Goal: Task Accomplishment & Management: Use online tool/utility

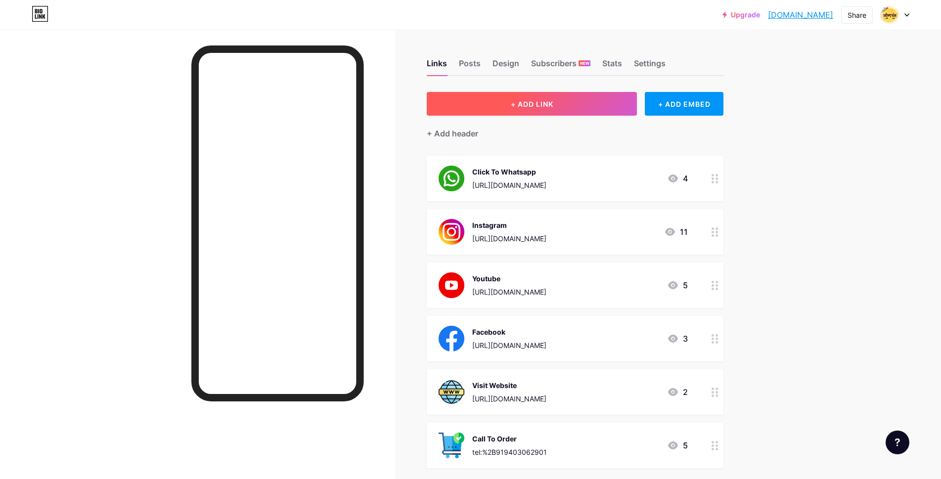
click at [560, 110] on button "+ ADD LINK" at bounding box center [532, 104] width 210 height 24
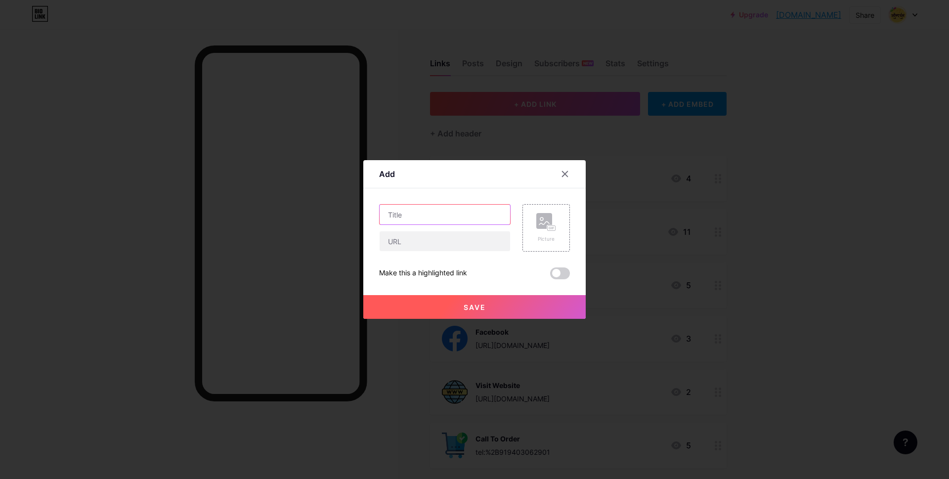
click at [429, 219] on input "text" at bounding box center [445, 215] width 131 height 20
type input "Google Review"
click at [442, 243] on input "text" at bounding box center [445, 241] width 131 height 20
click at [430, 245] on input "text" at bounding box center [445, 241] width 131 height 20
paste input "[URL][DOMAIN_NAME]"
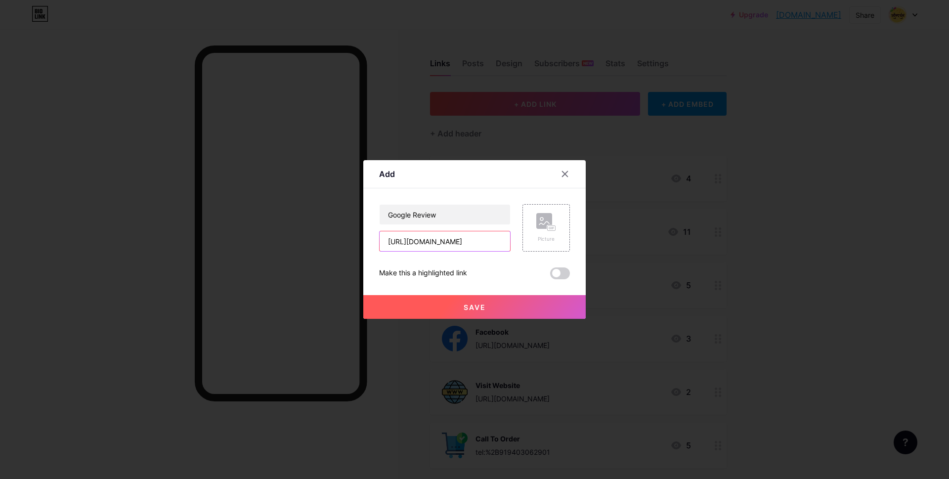
scroll to position [0, 28]
type input "[URL][DOMAIN_NAME]"
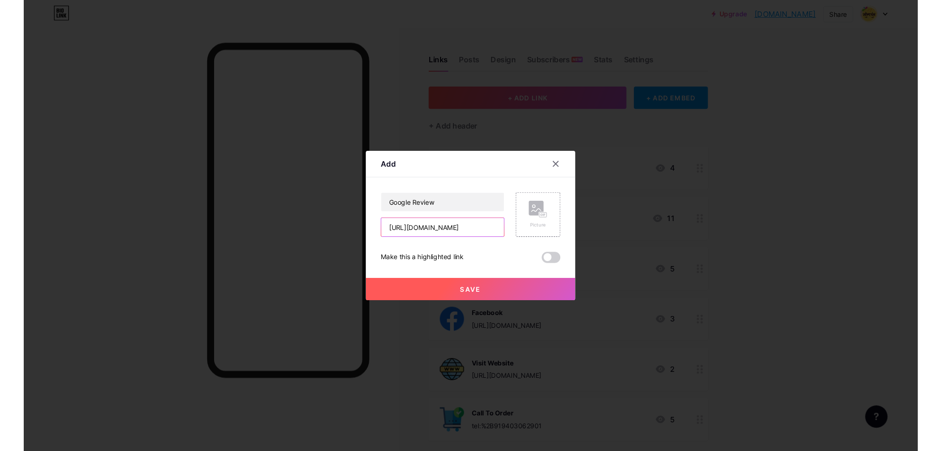
scroll to position [0, 0]
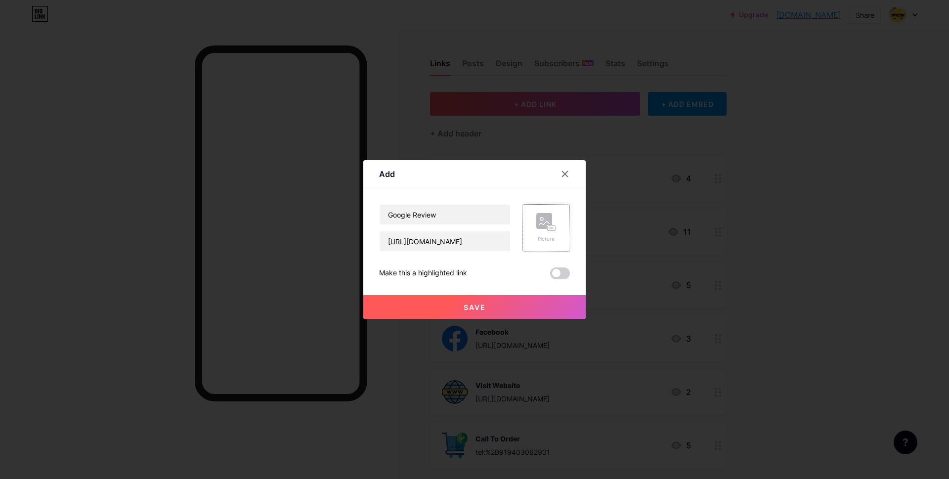
click at [542, 233] on div "Picture" at bounding box center [547, 228] width 20 height 30
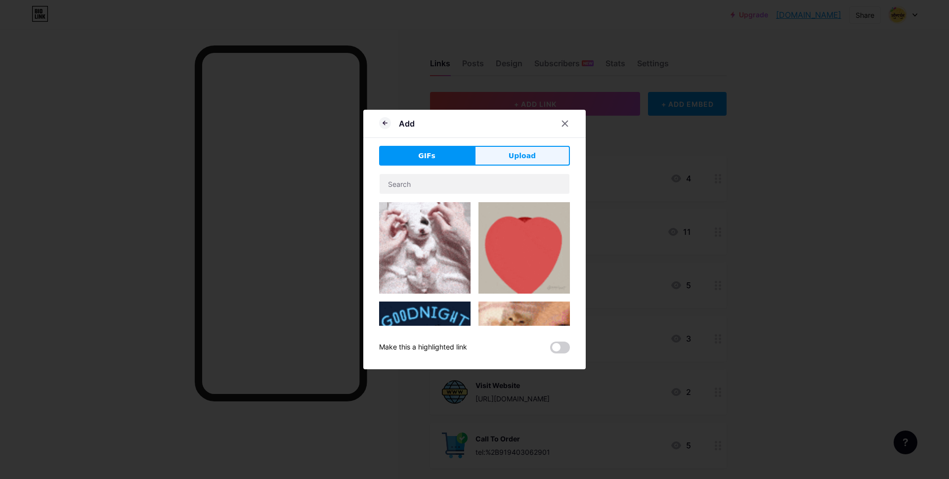
click at [516, 157] on span "Upload" at bounding box center [522, 156] width 27 height 10
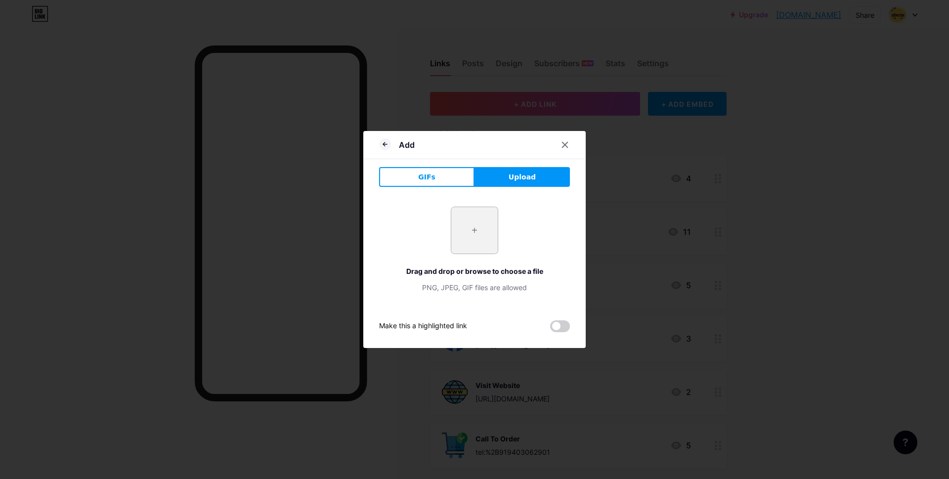
click at [467, 226] on input "file" at bounding box center [474, 230] width 46 height 46
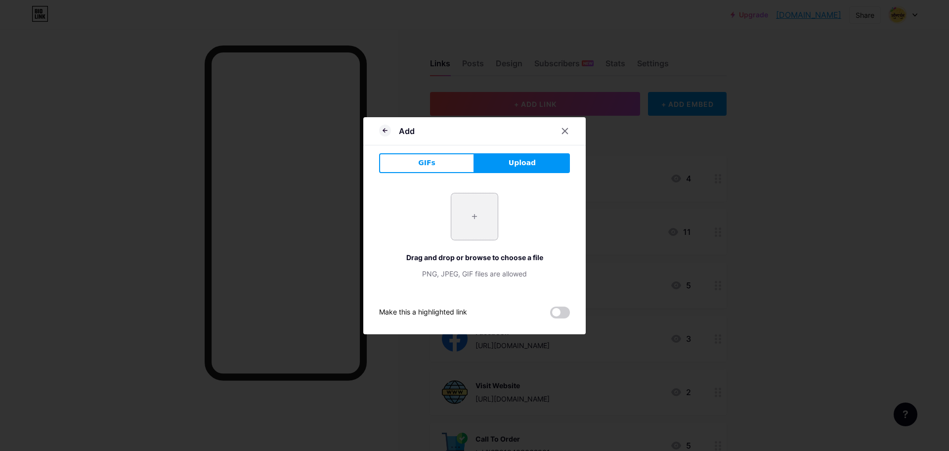
click at [478, 224] on input "file" at bounding box center [474, 216] width 46 height 46
type input "C:\fakepath\1031795.png"
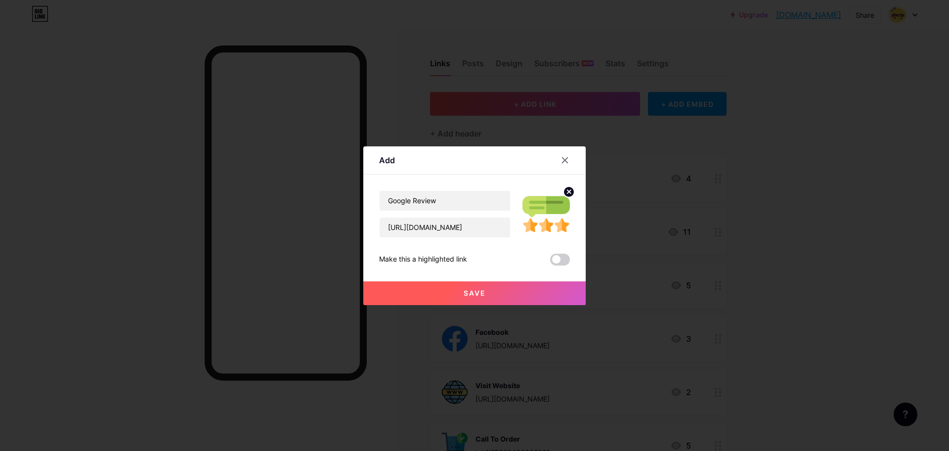
click at [481, 295] on span "Save" at bounding box center [475, 293] width 22 height 8
